Goal: Browse casually

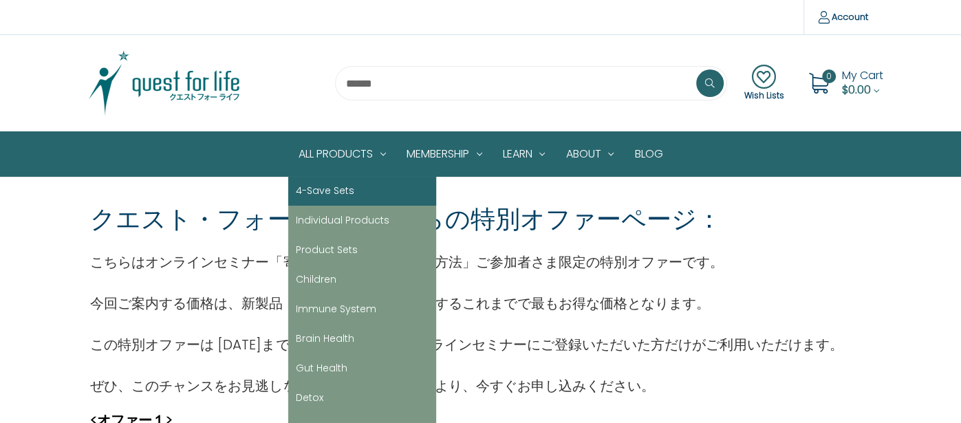
click at [334, 189] on link "4-Save Sets" at bounding box center [362, 191] width 148 height 30
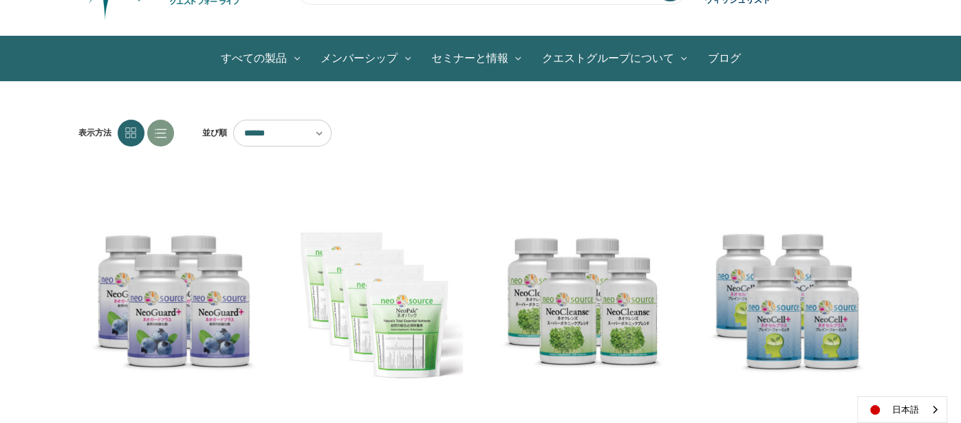
scroll to position [111, 0]
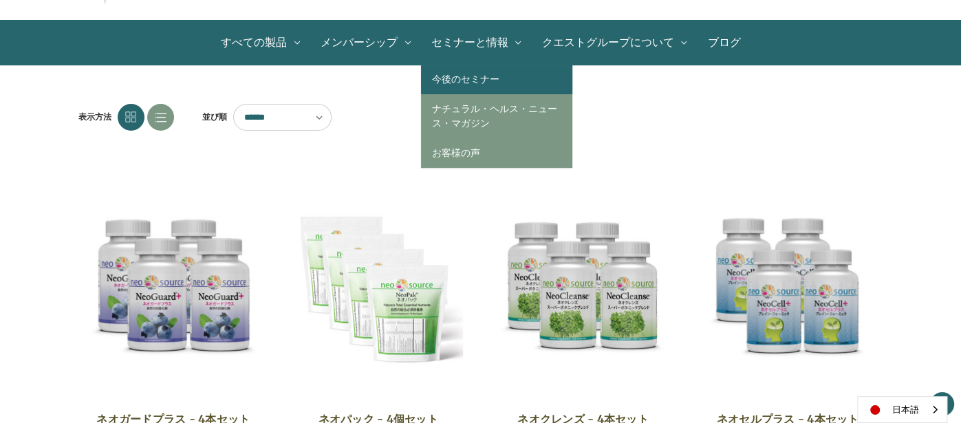
click at [479, 75] on link "今後のセミナー" at bounding box center [496, 80] width 151 height 30
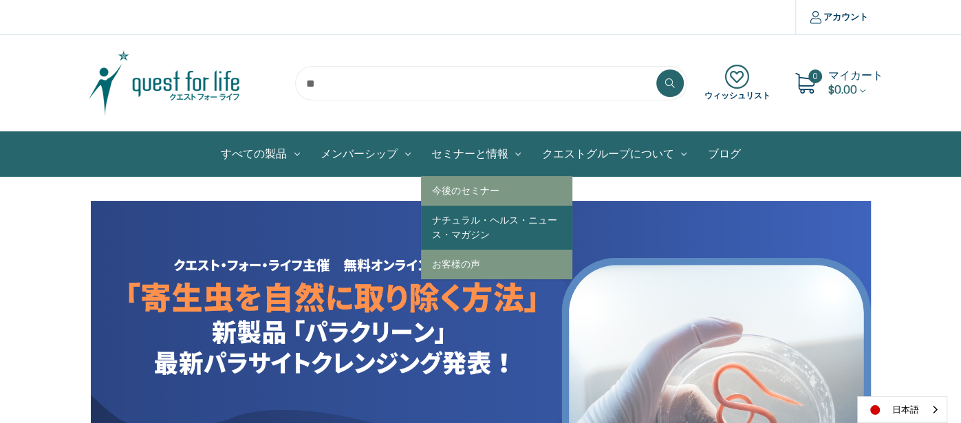
click at [477, 221] on link "ナチュラル・ヘルス・ニュース・マガジン" at bounding box center [496, 228] width 151 height 44
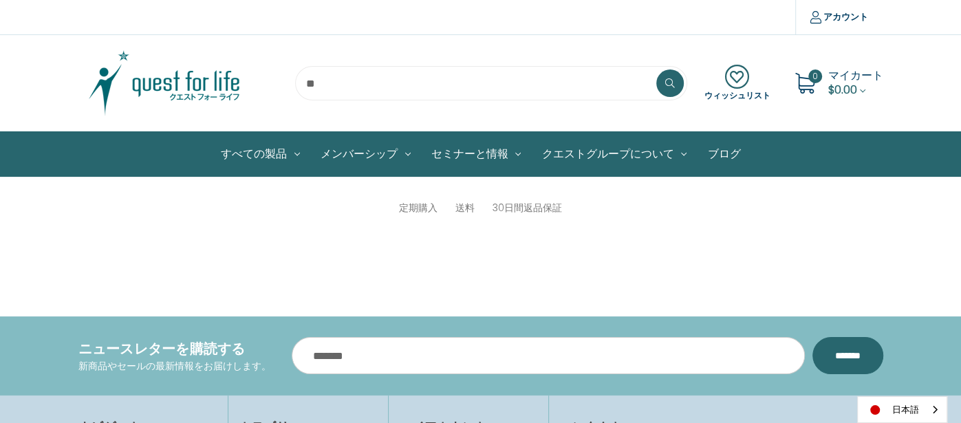
click at [173, 94] on img at bounding box center [164, 83] width 172 height 69
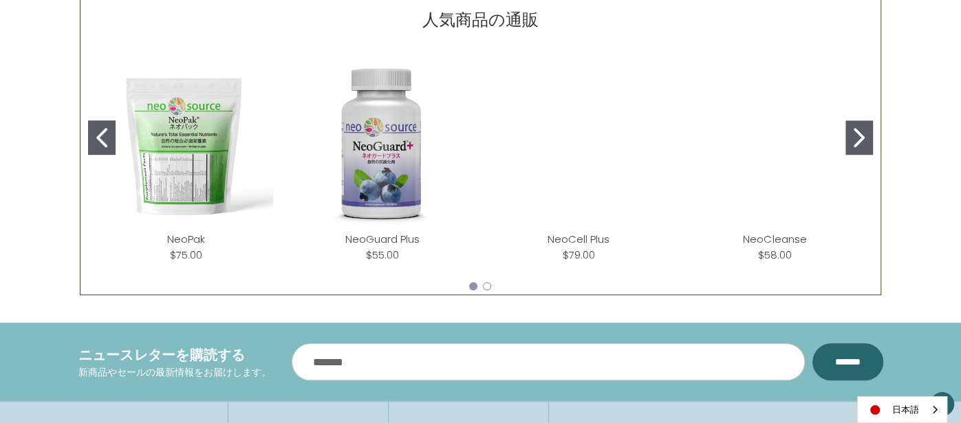
scroll to position [628, 0]
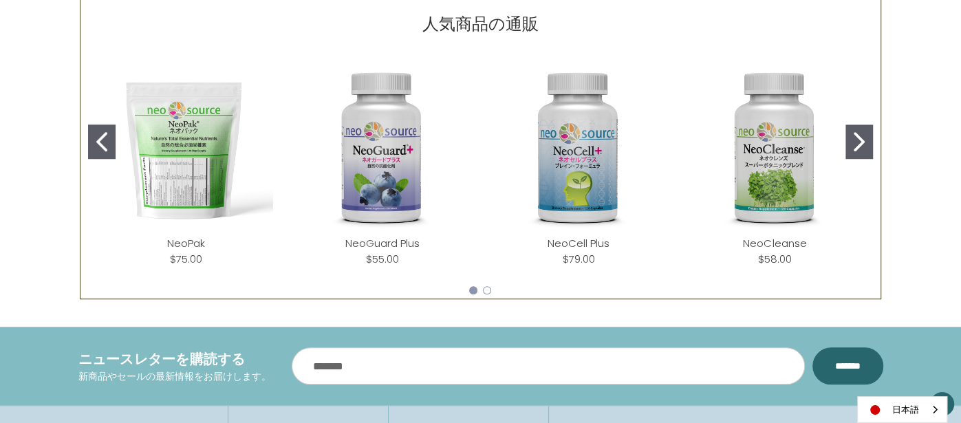
click at [866, 145] on button "Go to slide 2" at bounding box center [860, 142] width 28 height 34
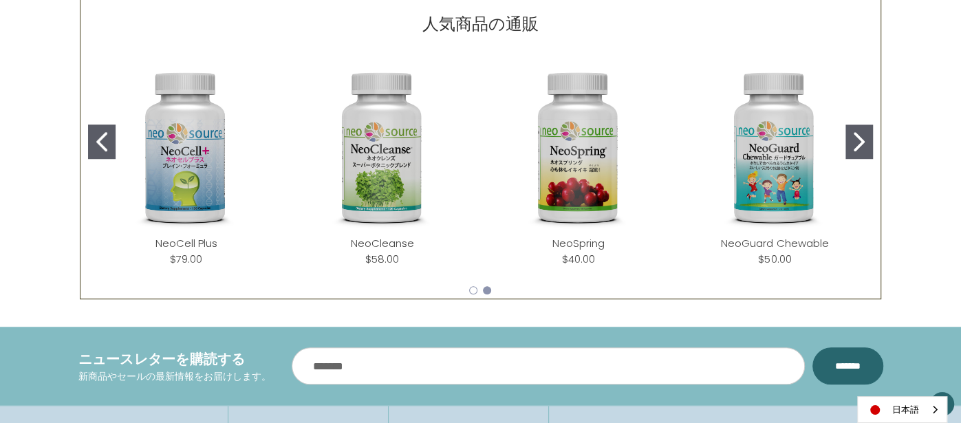
click at [600, 182] on img "NeoSpring" at bounding box center [578, 148] width 174 height 174
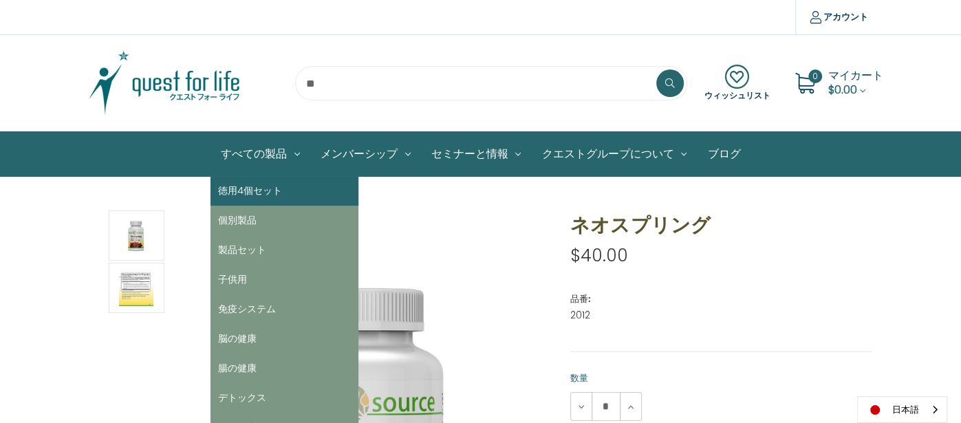
click at [258, 195] on link "徳用4個セット" at bounding box center [285, 191] width 148 height 30
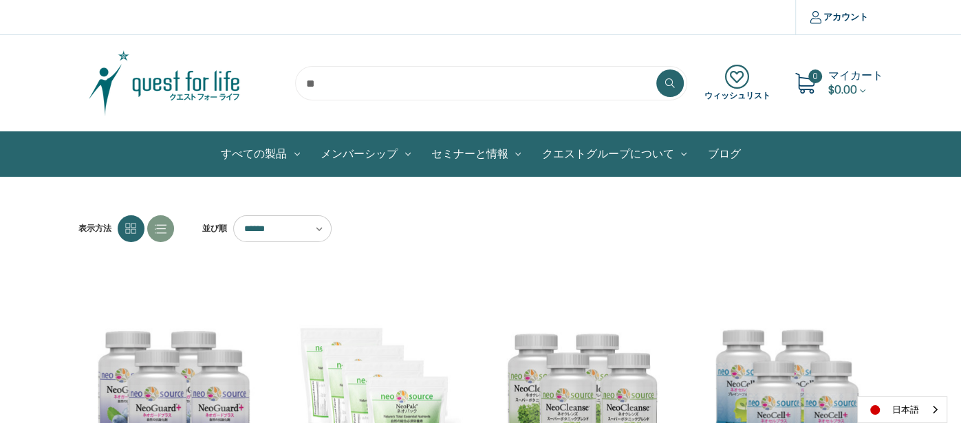
click at [180, 95] on img at bounding box center [164, 83] width 172 height 69
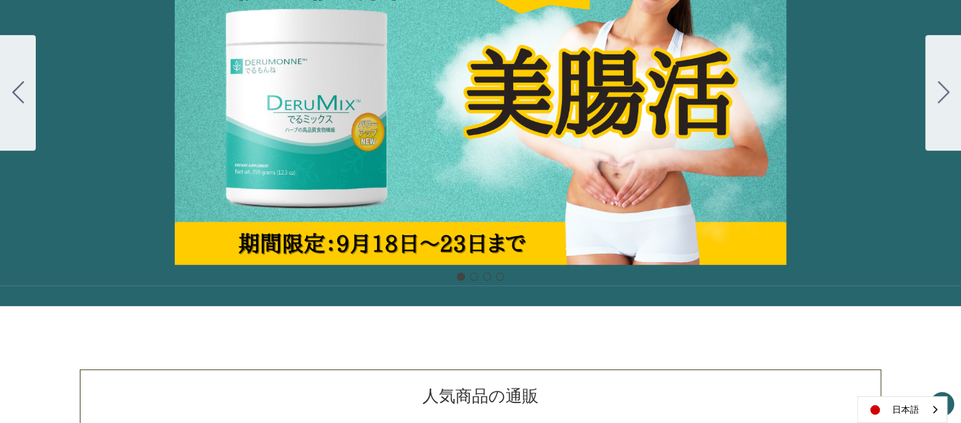
scroll to position [246, 0]
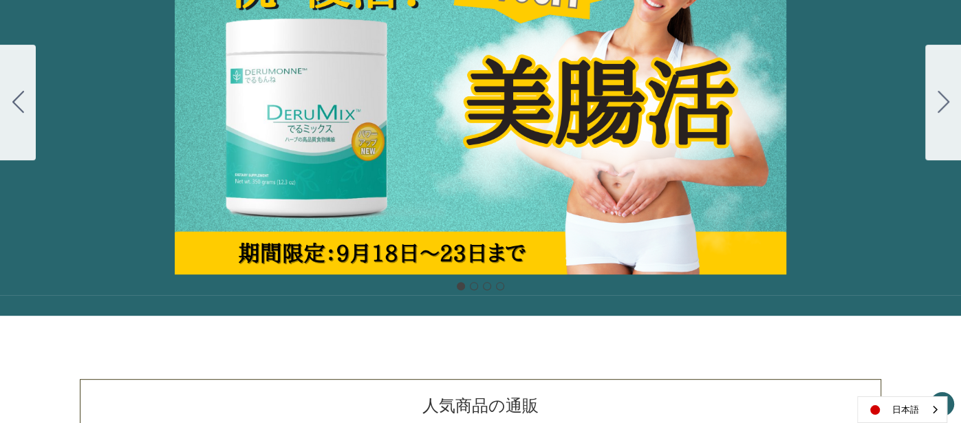
click at [941, 102] on icon "Go to slide 2" at bounding box center [944, 102] width 12 height 22
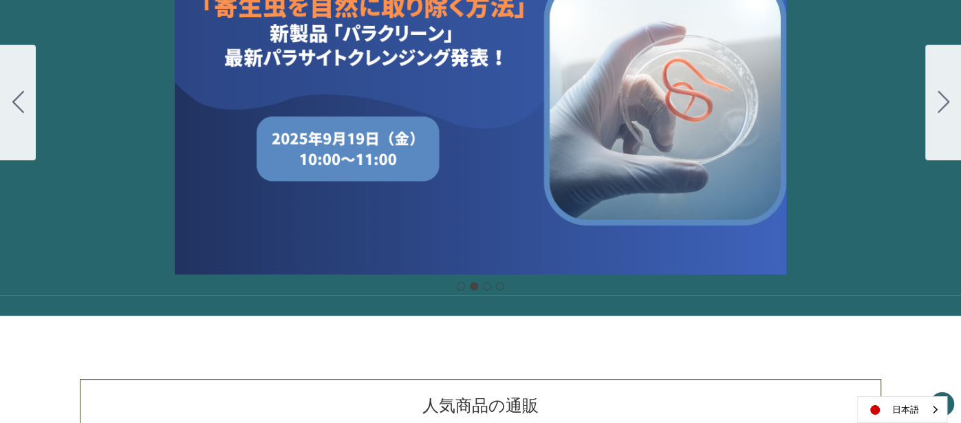
click at [941, 102] on icon "Go to slide 3" at bounding box center [944, 102] width 12 height 22
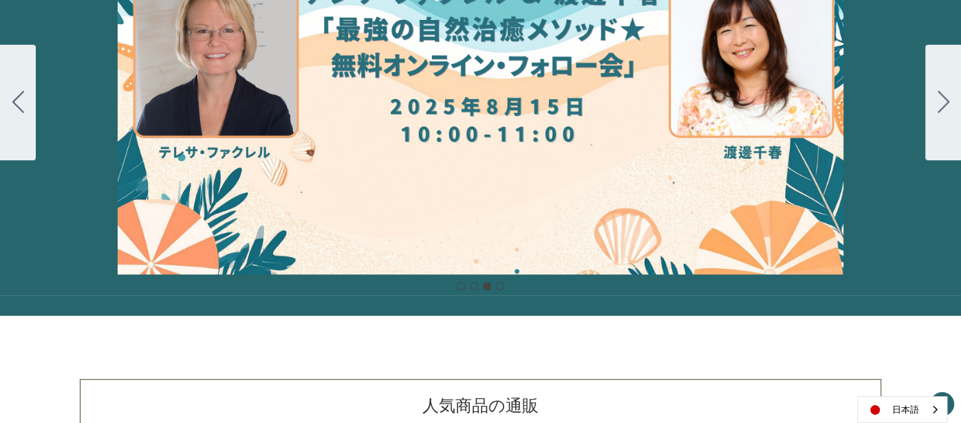
click at [941, 102] on icon "Go to slide 4" at bounding box center [944, 102] width 12 height 22
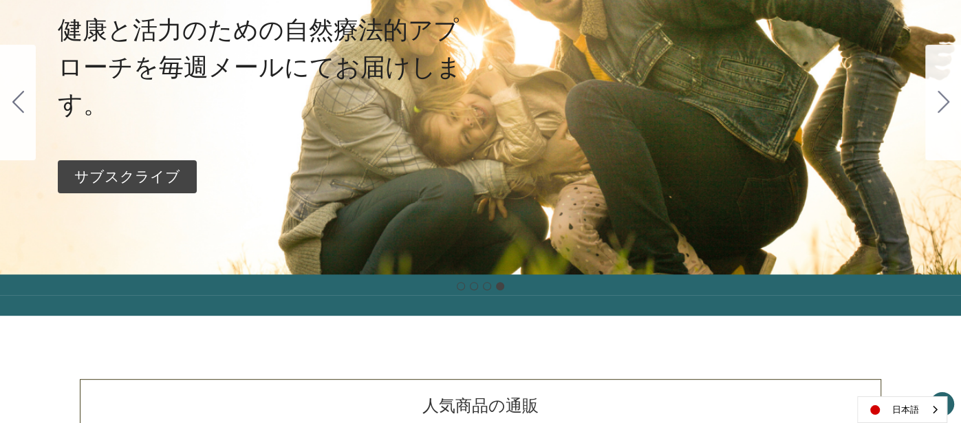
click at [941, 102] on icon "Go to slide 1" at bounding box center [944, 102] width 12 height 22
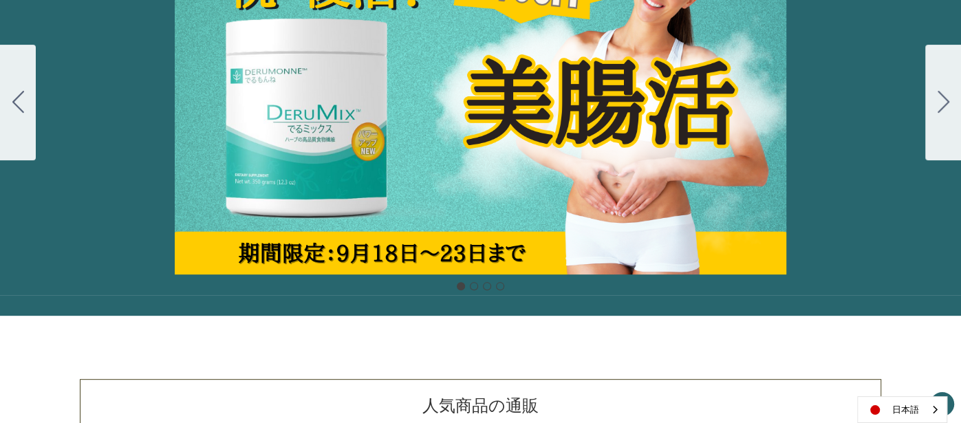
click at [941, 102] on icon "Go to slide 2" at bounding box center [944, 102] width 12 height 22
